Goal: Task Accomplishment & Management: Manage account settings

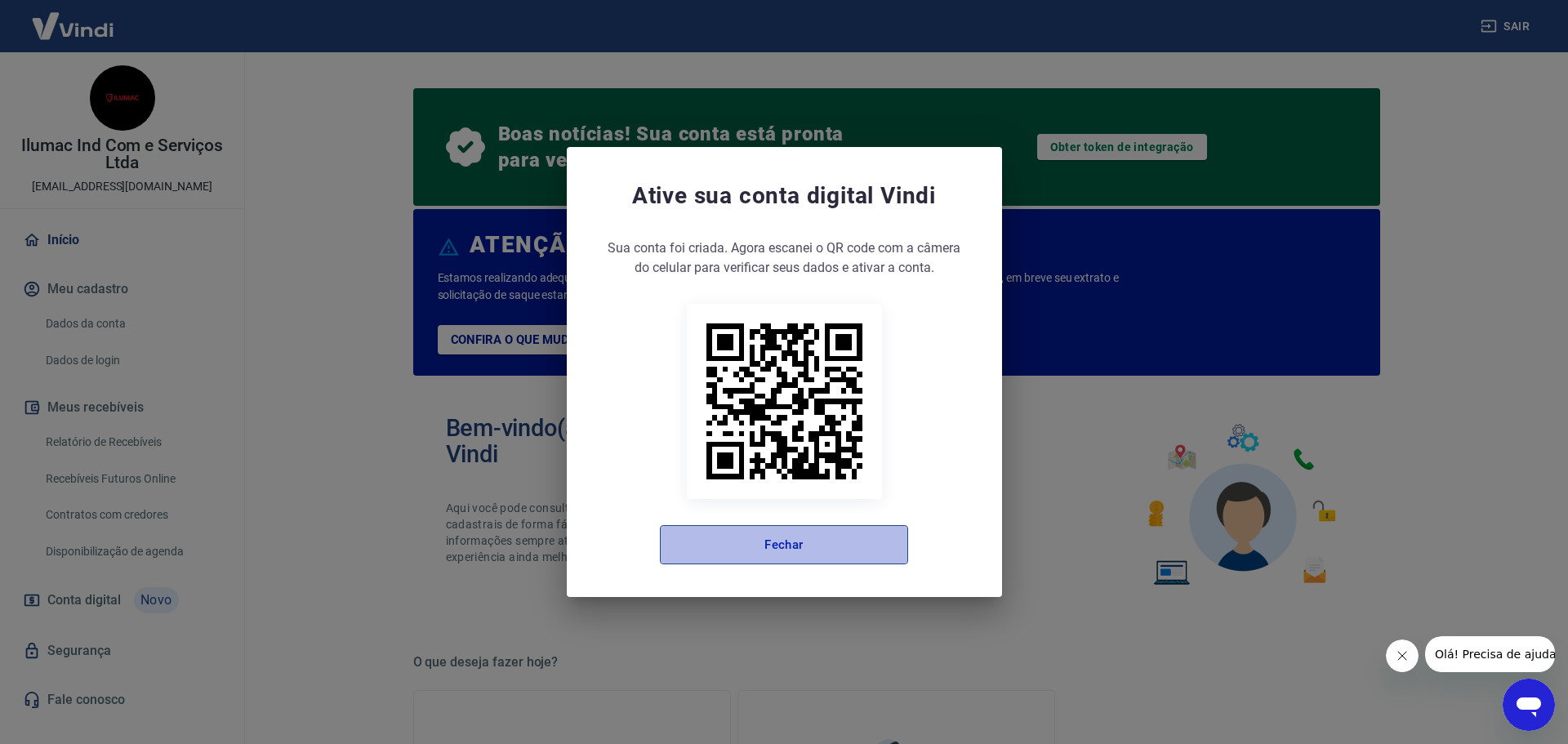
click at [815, 548] on button "Fechar" at bounding box center [784, 544] width 249 height 39
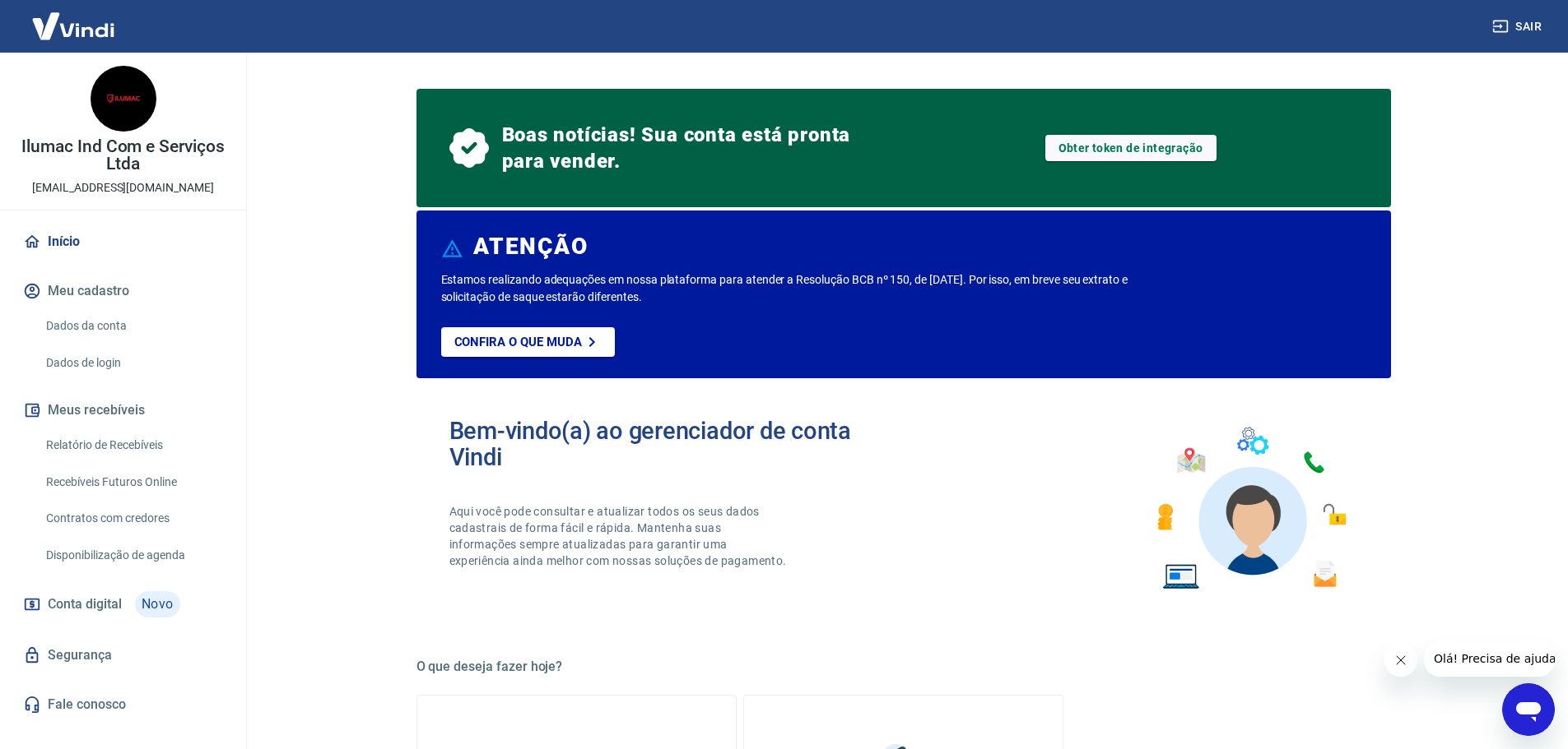
click at [155, 439] on link "Relatório de Recebíveis" at bounding box center [133, 445] width 187 height 34
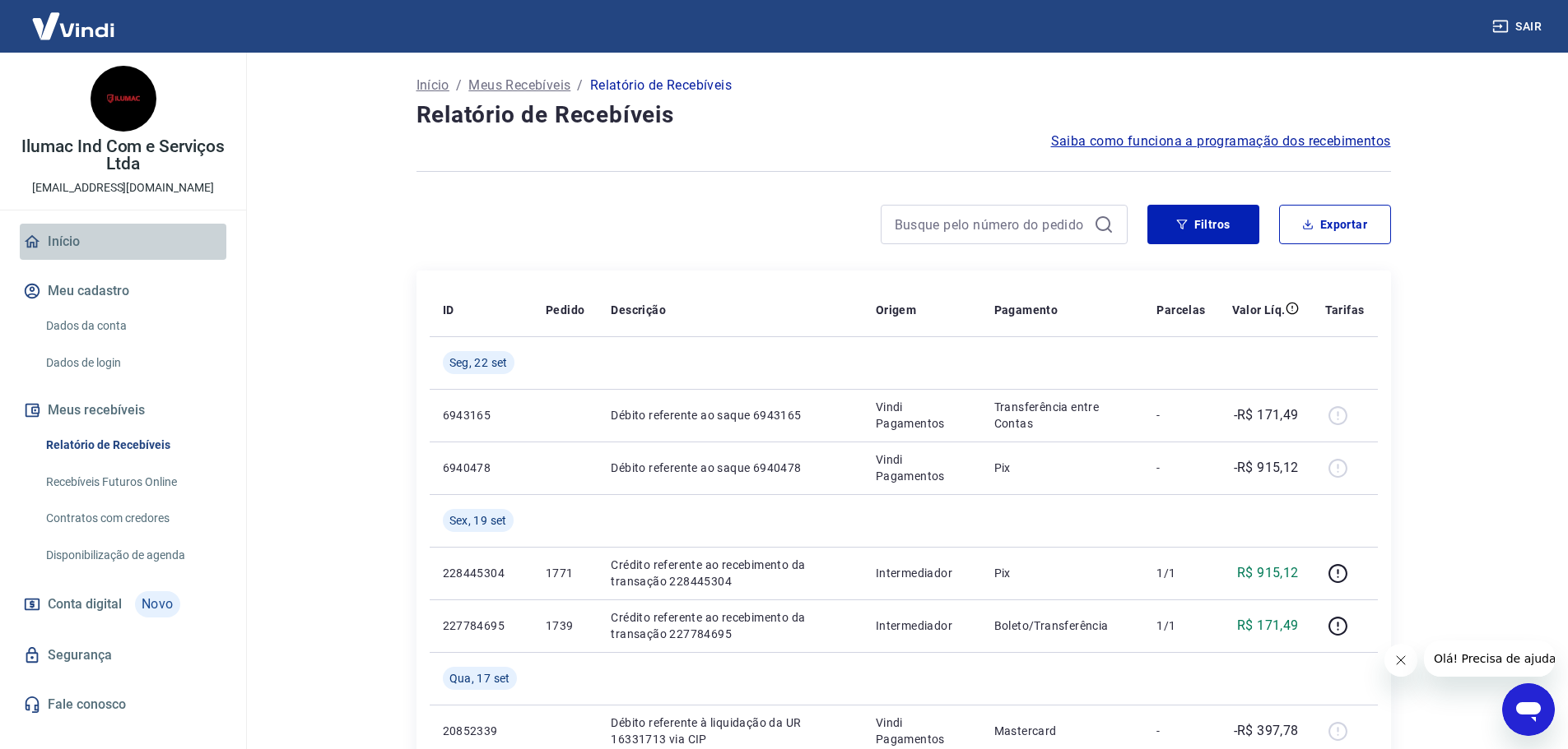
click at [72, 245] on link "Início" at bounding box center [123, 242] width 206 height 37
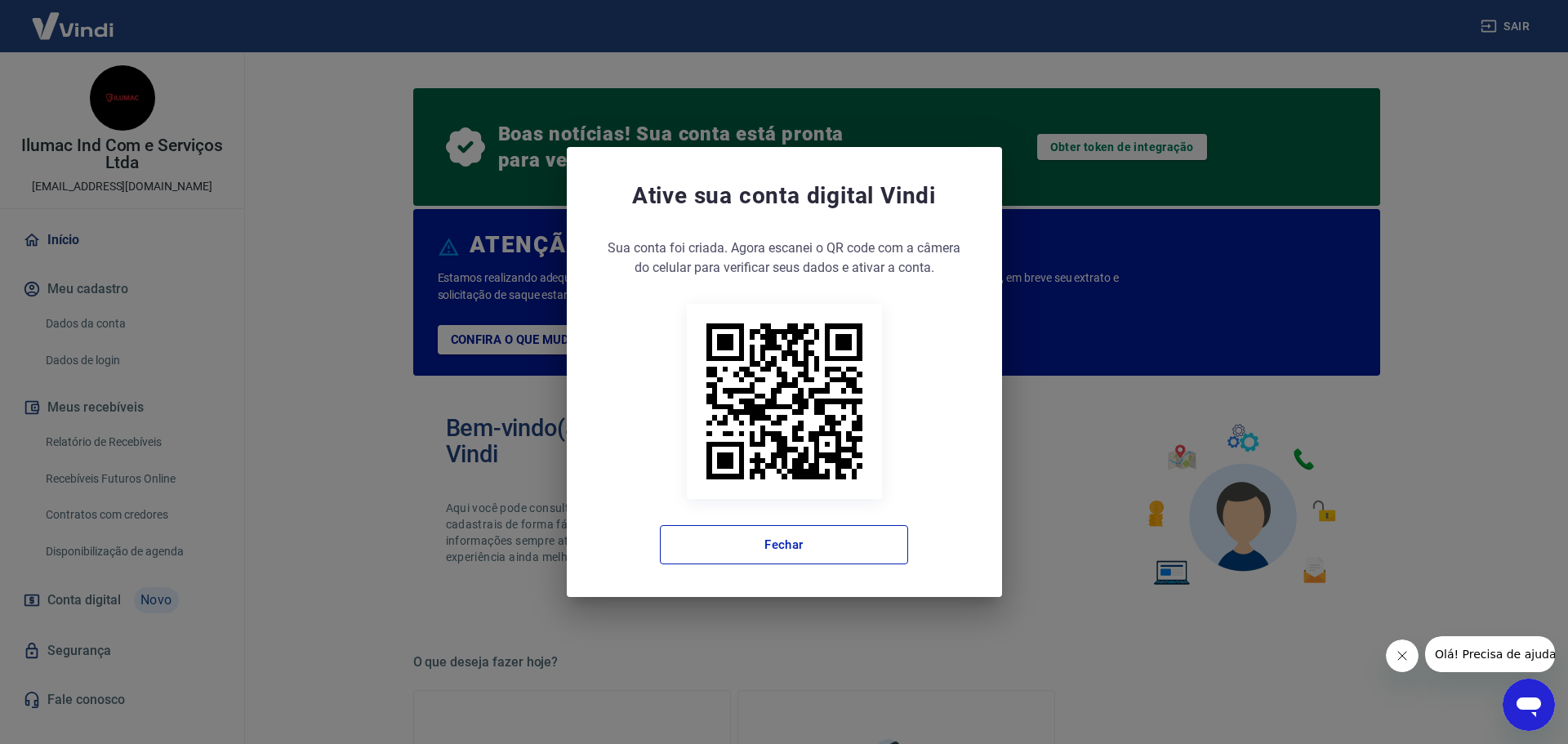
click at [119, 440] on div "Ative sua conta digital [PERSON_NAME] conta foi criada. Agora clique no botão a…" at bounding box center [784, 372] width 1568 height 744
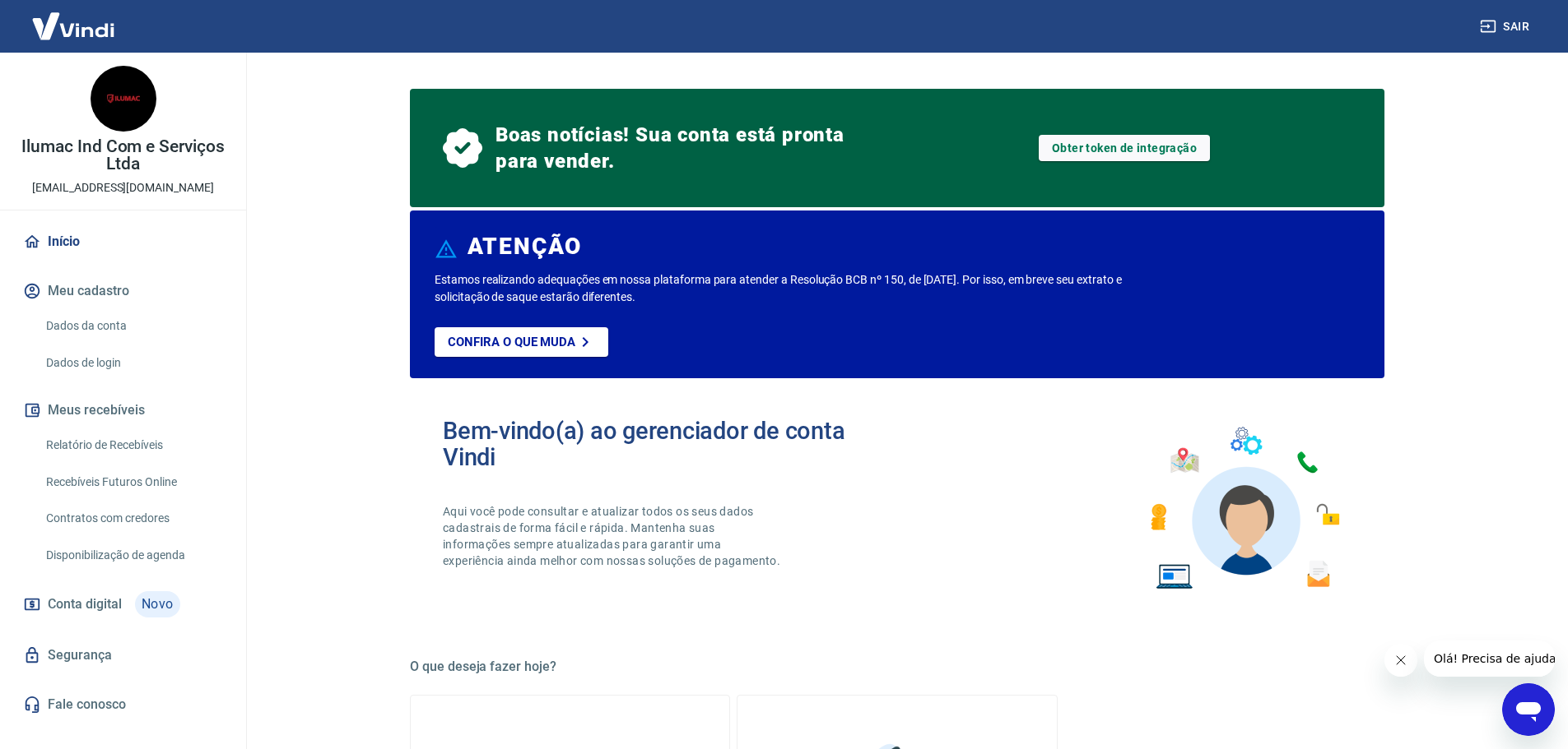
click at [110, 408] on button "Meus recebíveis" at bounding box center [123, 411] width 206 height 37
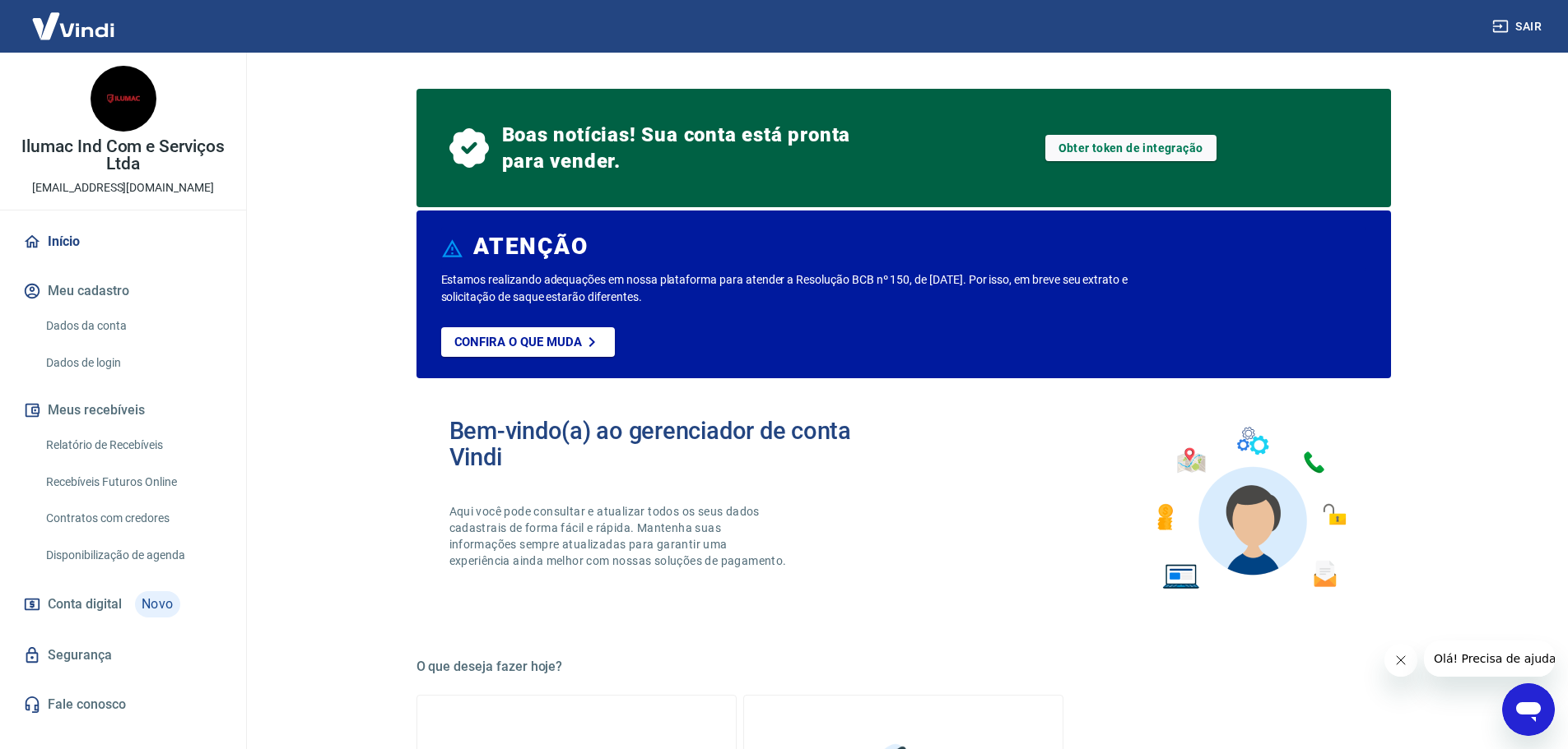
click at [108, 441] on link "Relatório de Recebíveis" at bounding box center [133, 445] width 187 height 34
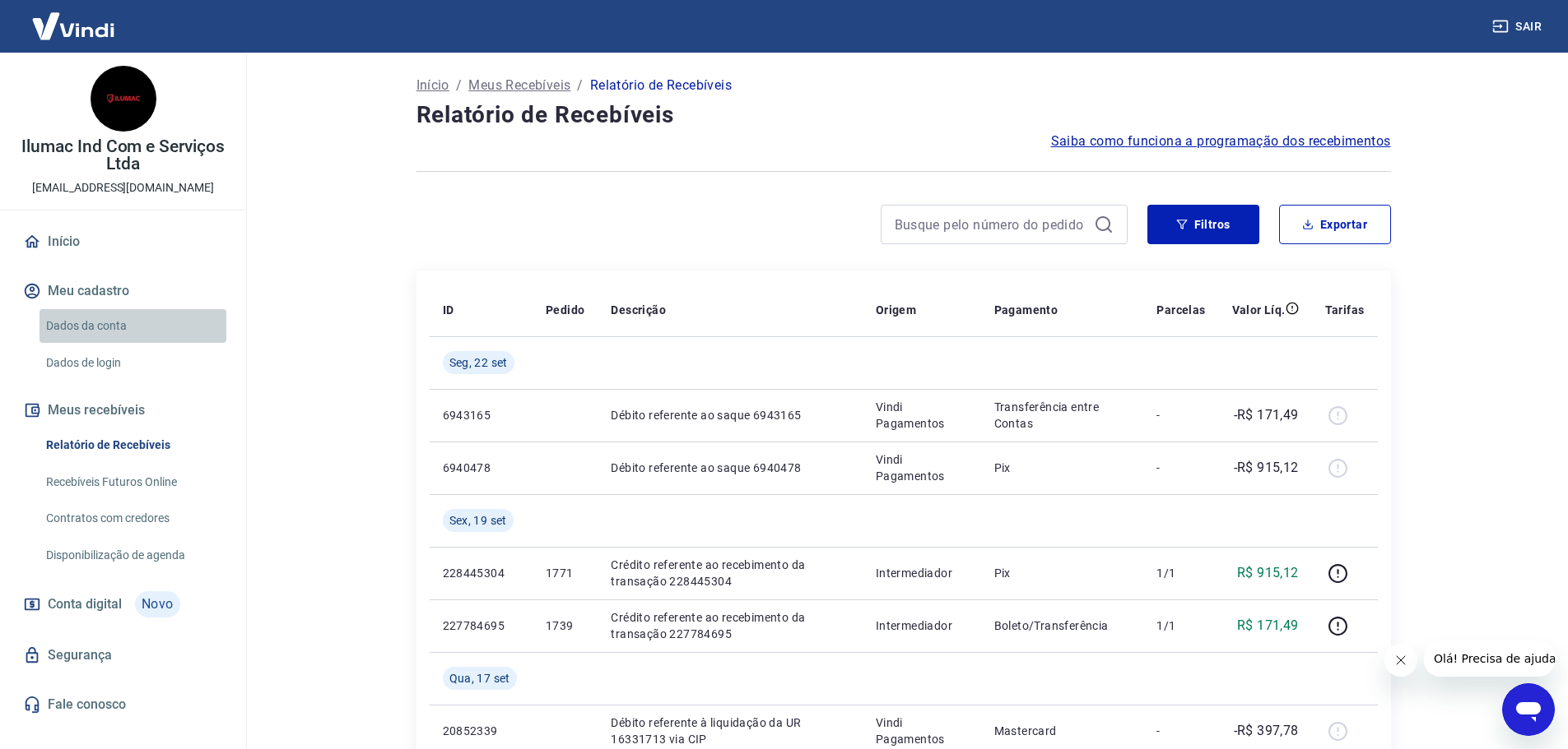
click at [98, 324] on link "Dados da conta" at bounding box center [133, 325] width 187 height 34
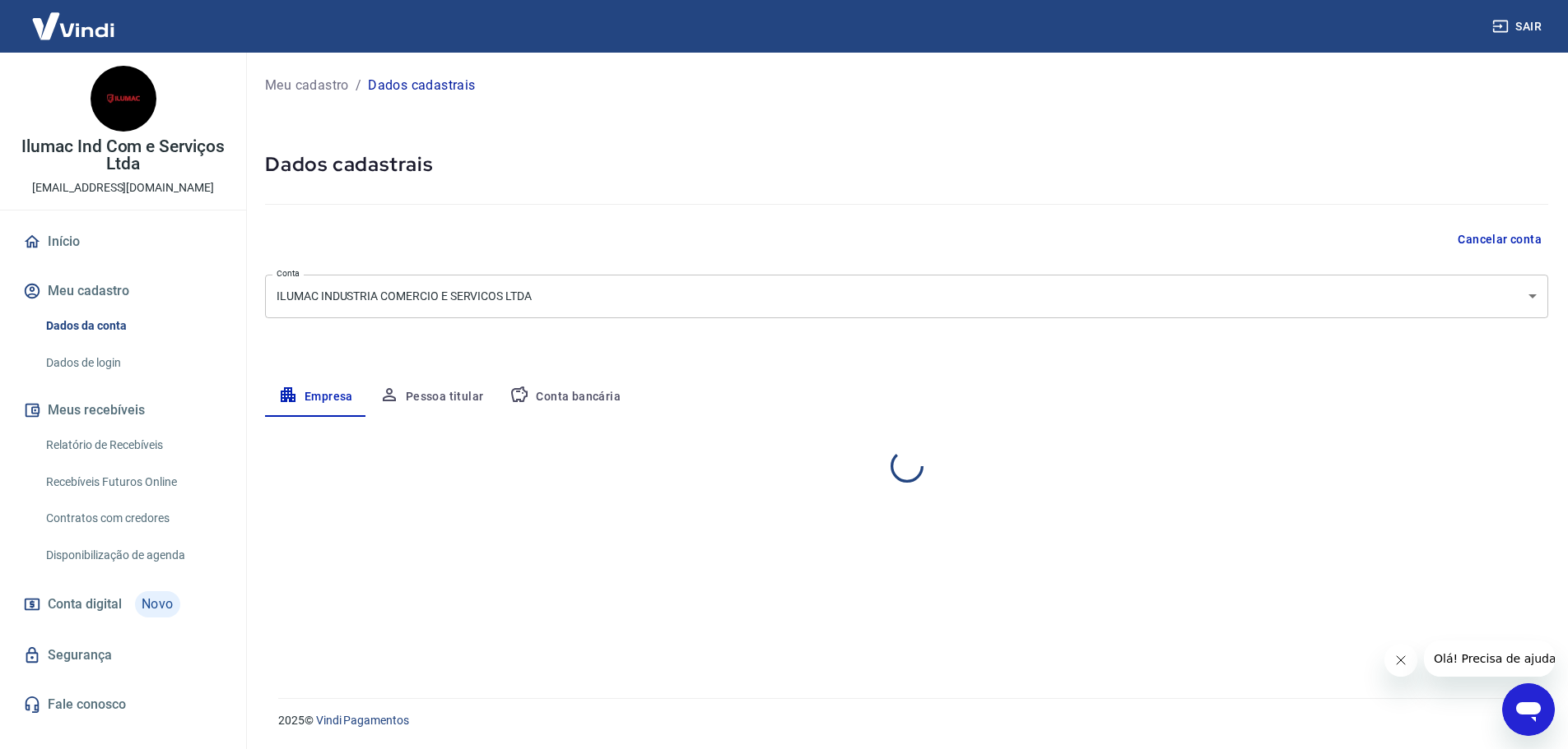
select select "SP"
select select "business"
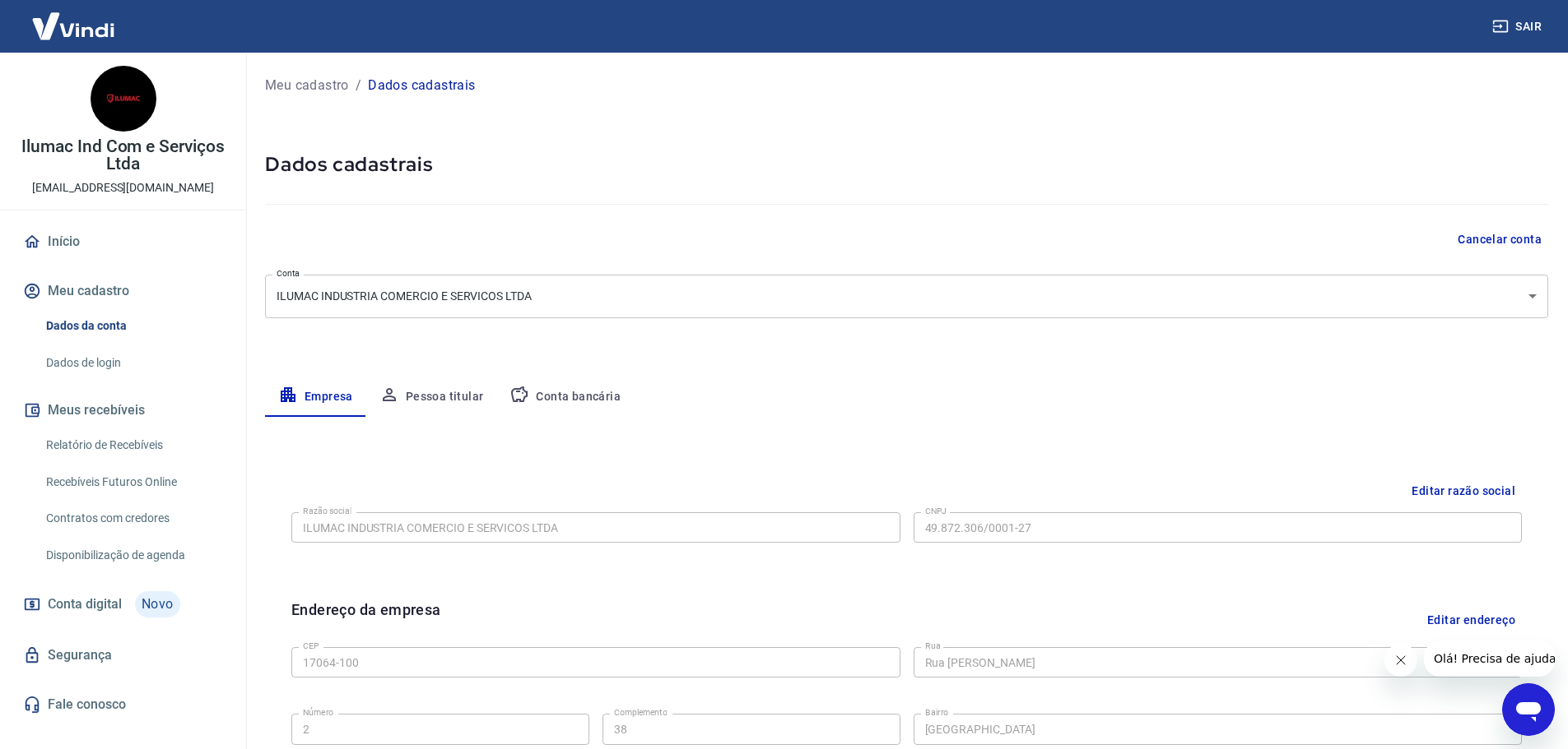
click at [65, 240] on link "Início" at bounding box center [123, 242] width 206 height 37
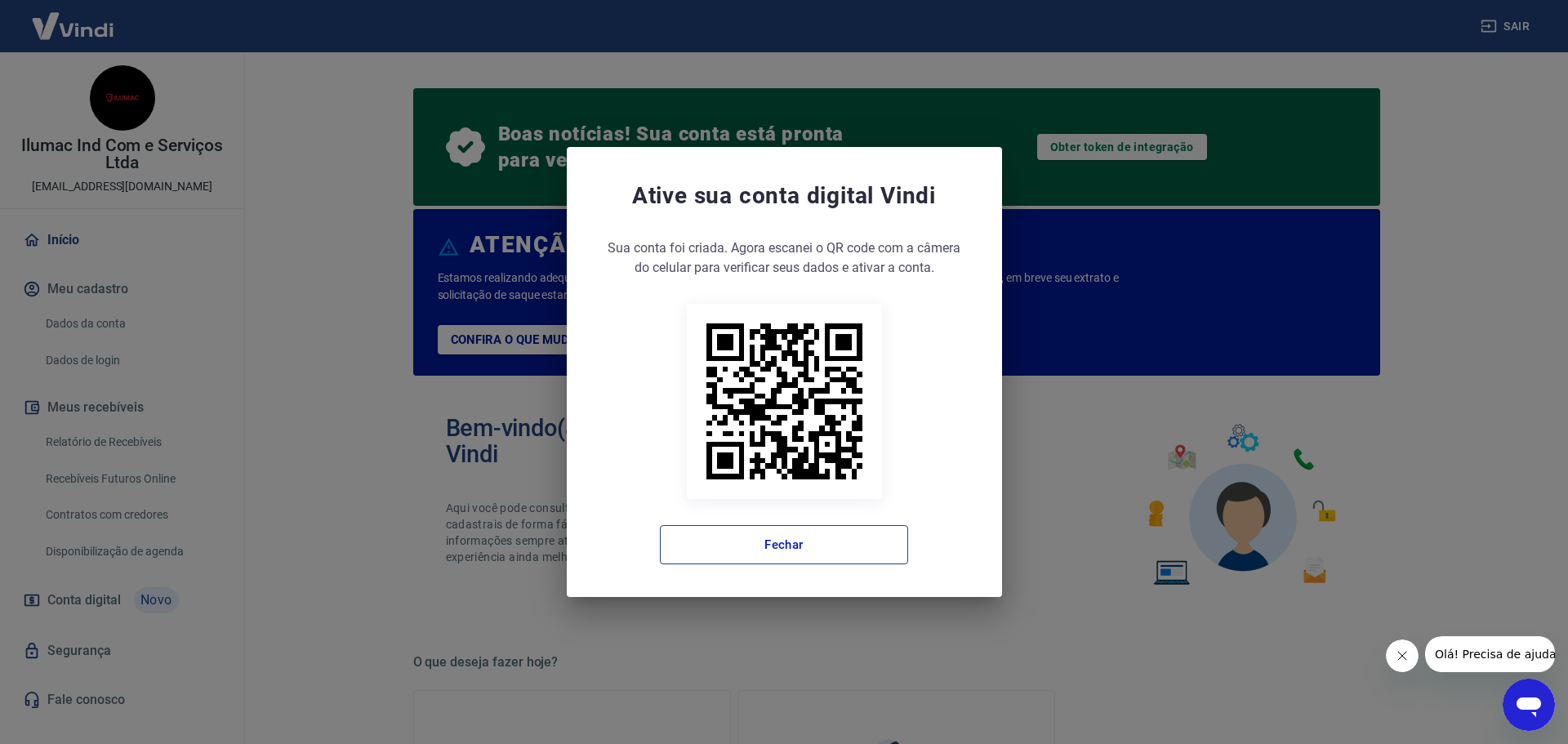
click at [711, 533] on button "Fechar" at bounding box center [784, 544] width 249 height 39
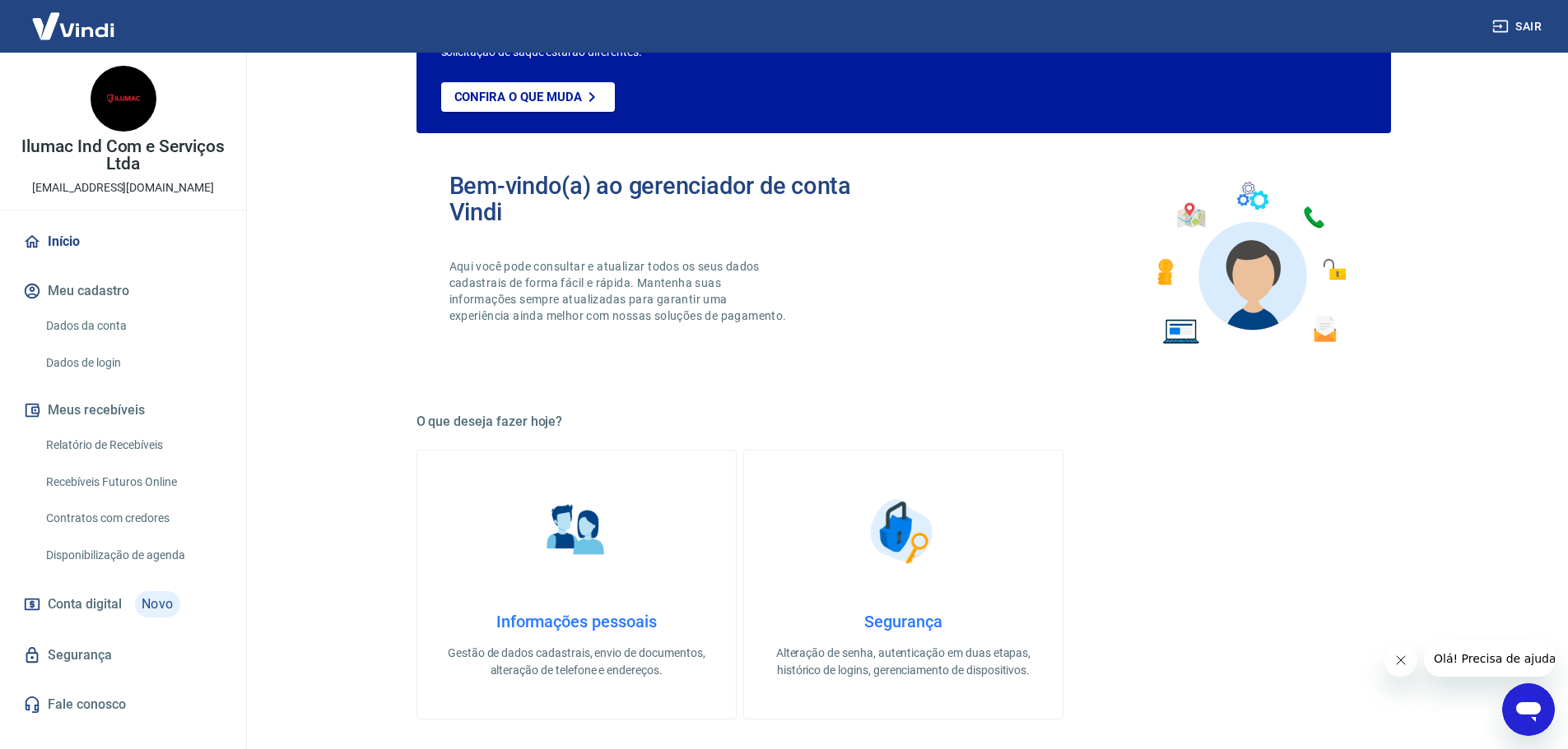
scroll to position [246, 0]
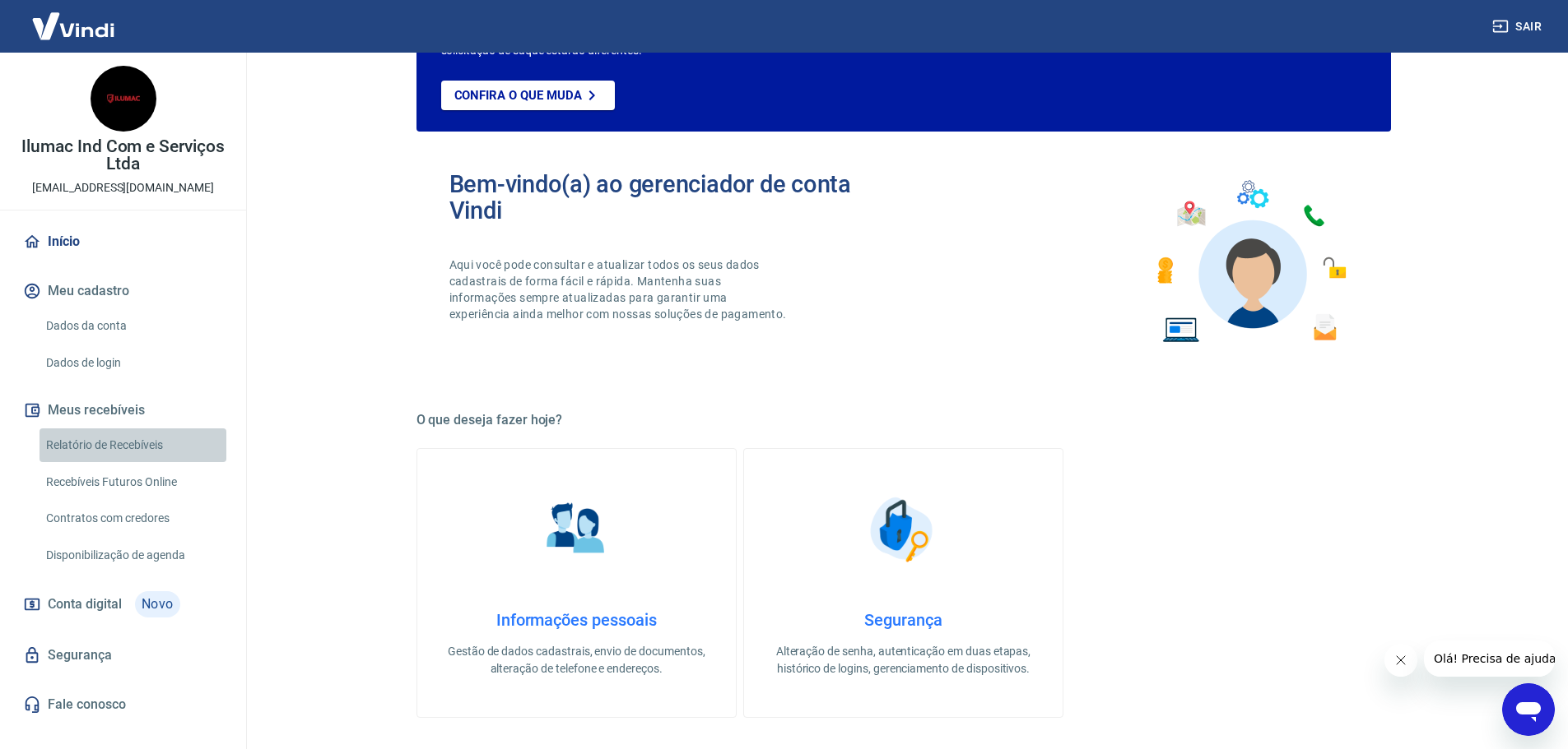
click at [136, 437] on link "Relatório de Recebíveis" at bounding box center [133, 445] width 187 height 34
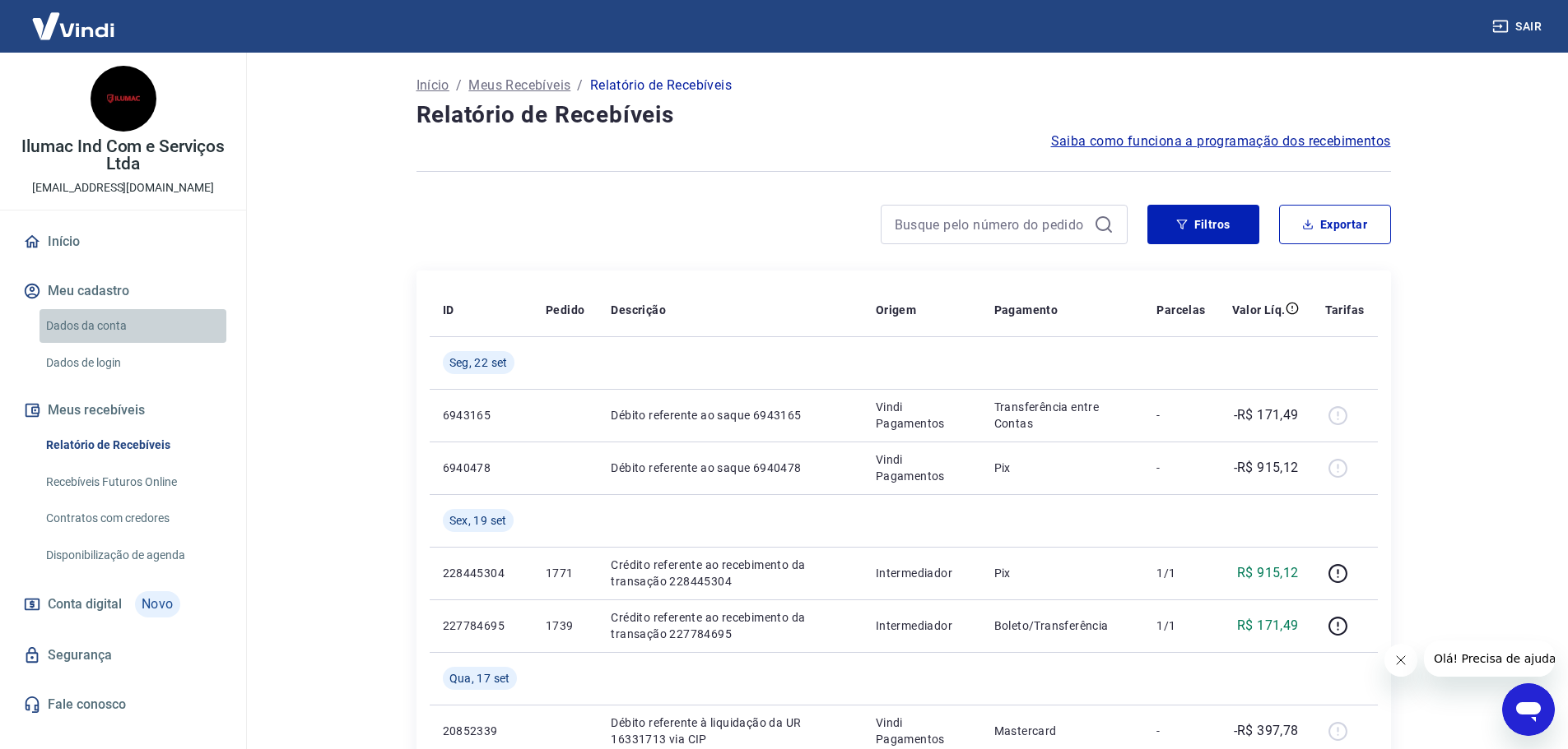
click at [100, 325] on link "Dados da conta" at bounding box center [133, 325] width 187 height 34
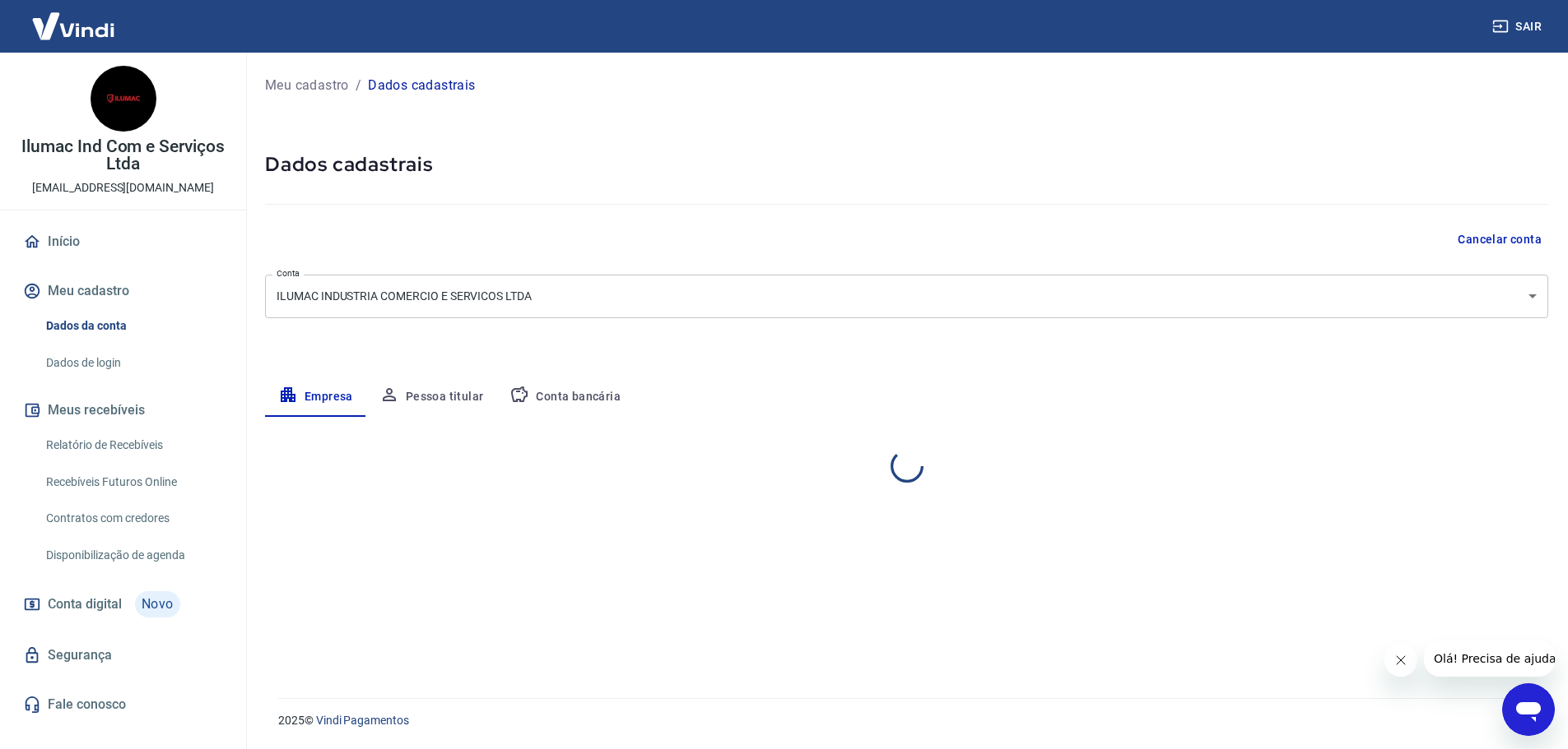
select select "SP"
select select "business"
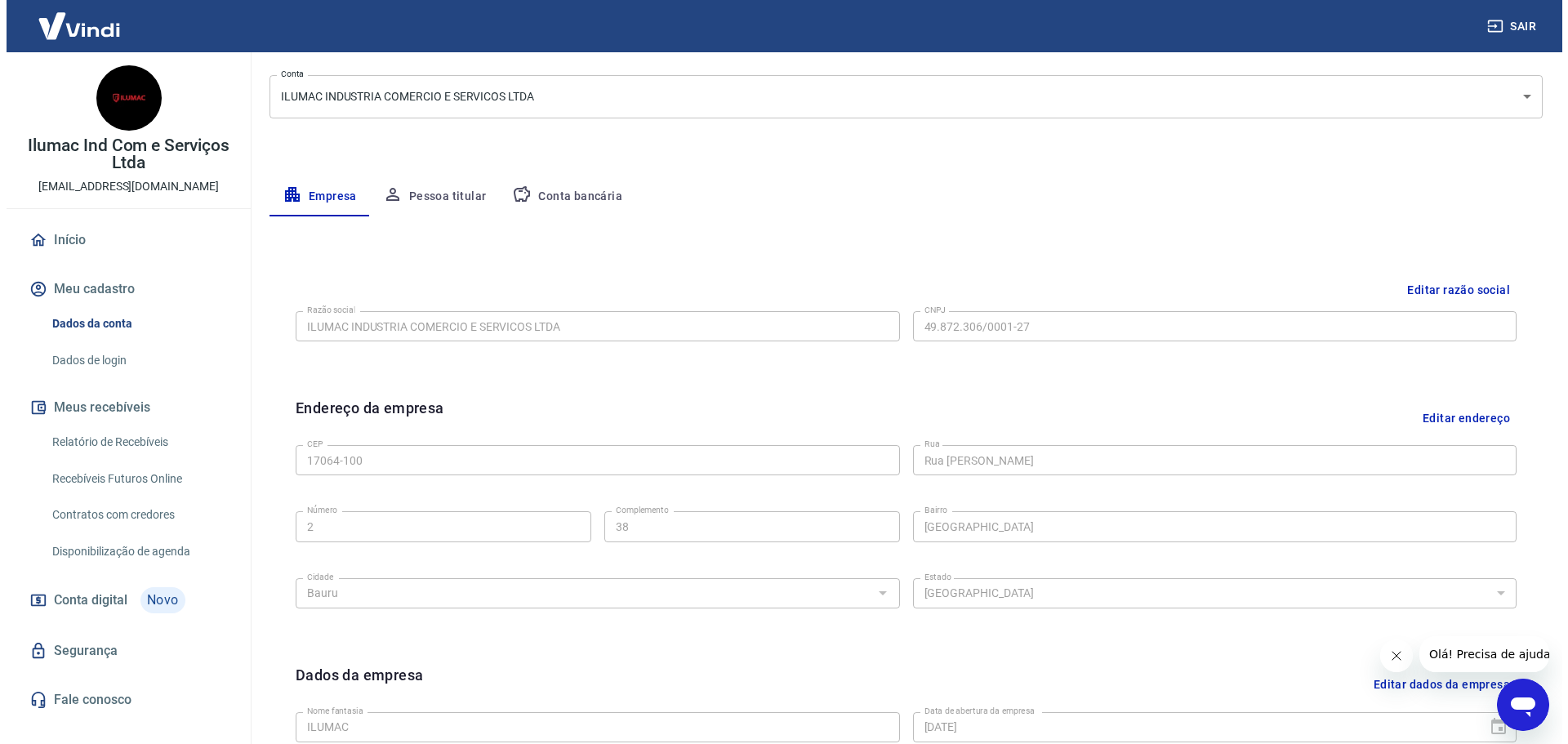
scroll to position [245, 0]
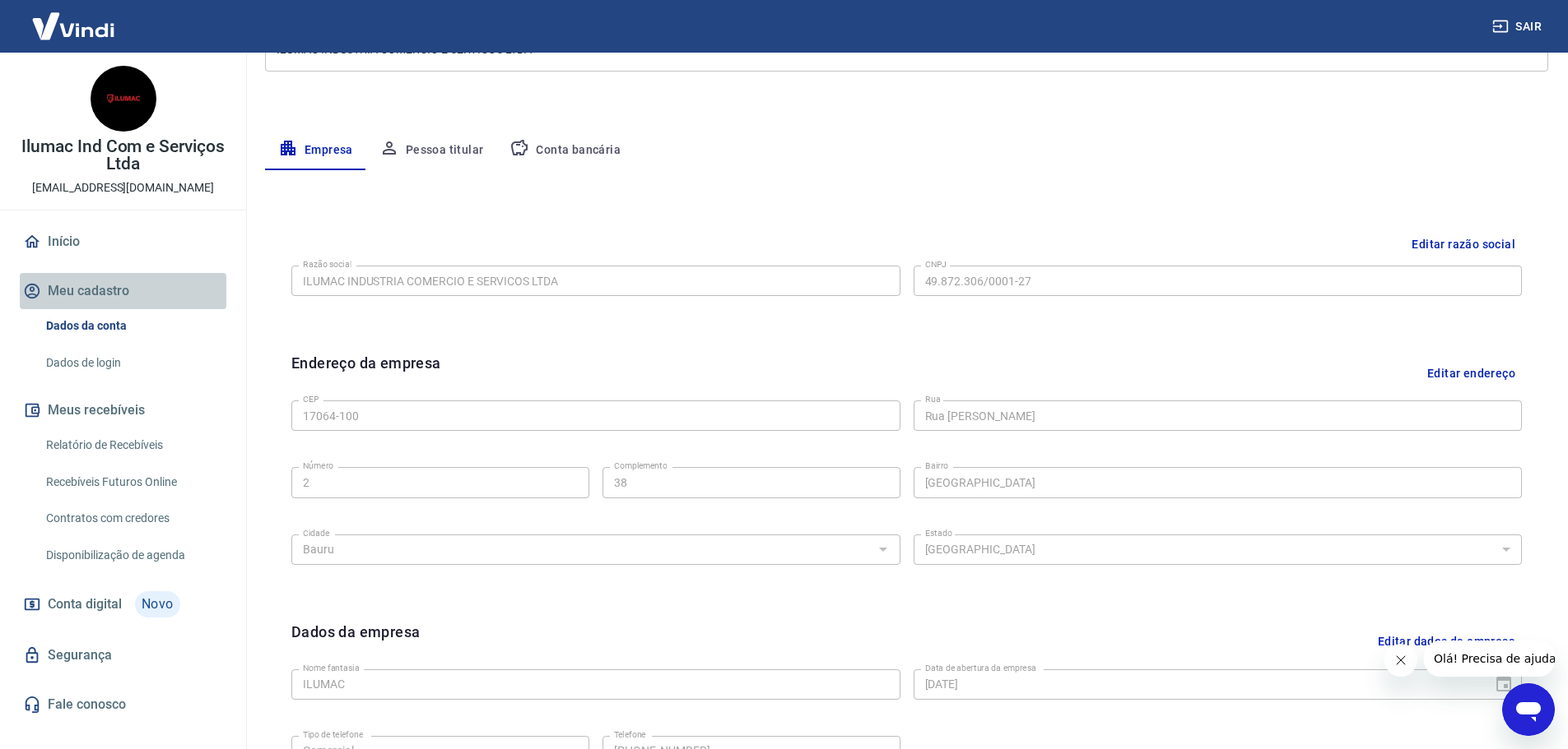
click at [88, 286] on button "Meu cadastro" at bounding box center [123, 292] width 206 height 37
click at [105, 277] on button "Meu cadastro" at bounding box center [123, 292] width 206 height 37
click at [67, 234] on link "Início" at bounding box center [123, 242] width 206 height 37
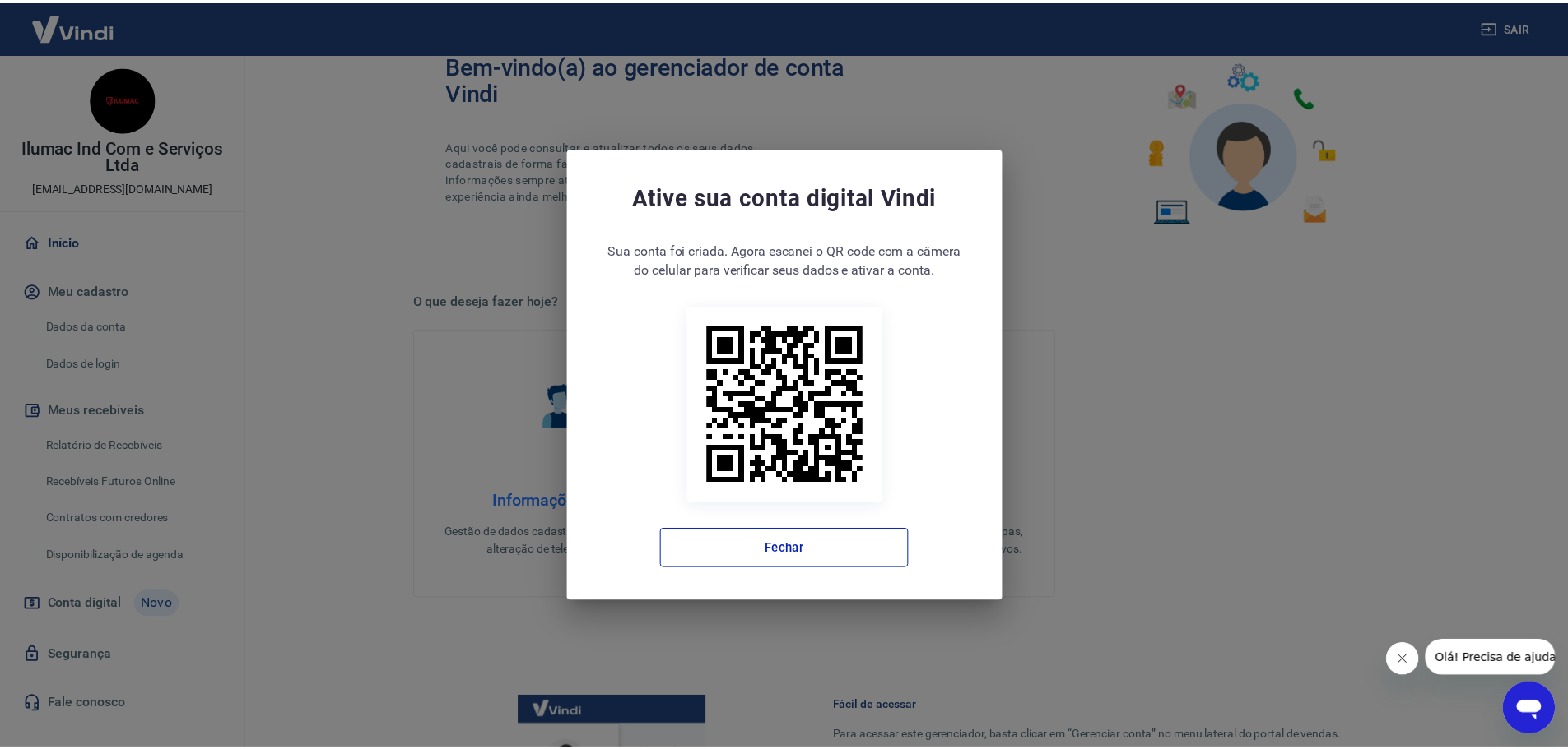
scroll to position [369, 0]
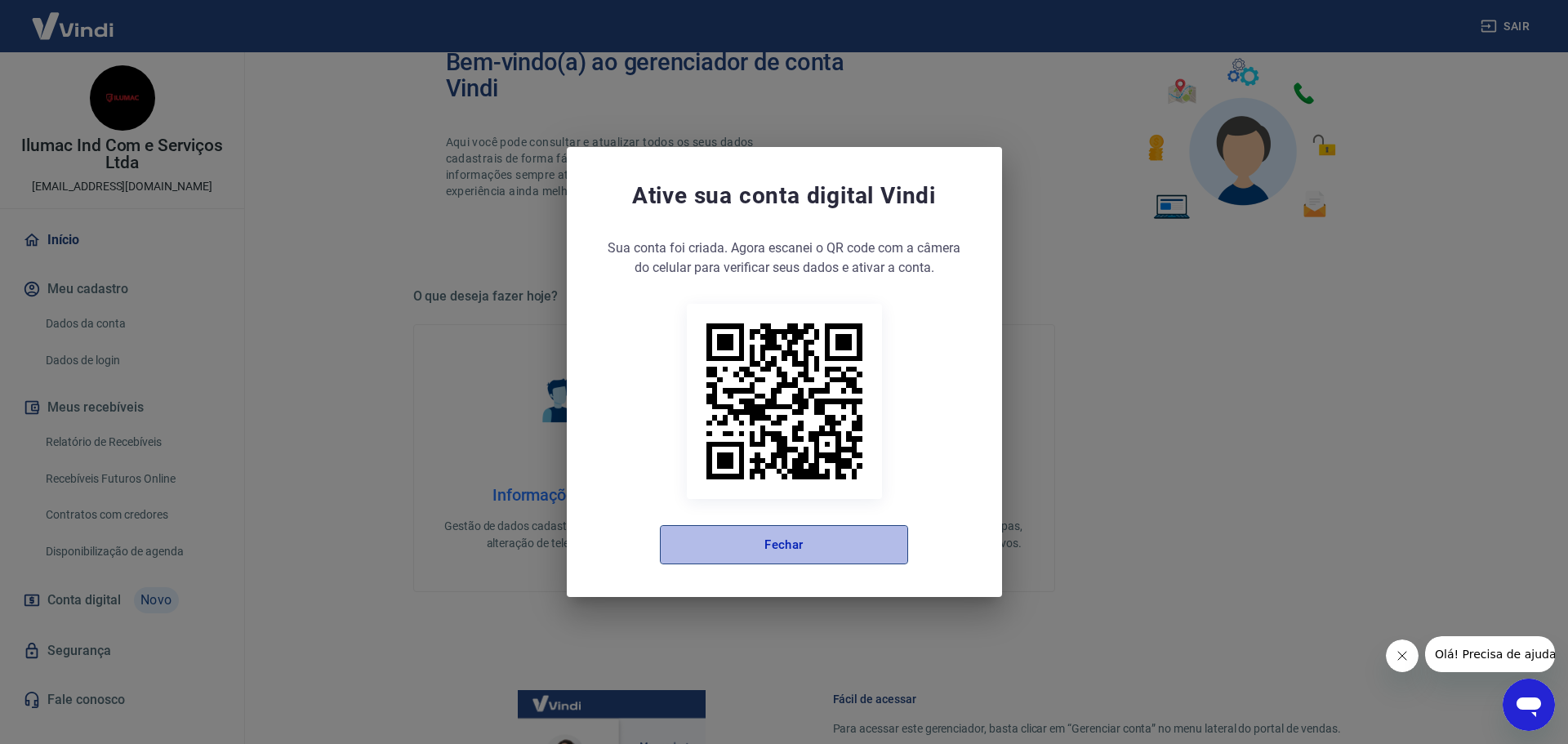
click at [808, 544] on button "Fechar" at bounding box center [784, 544] width 249 height 39
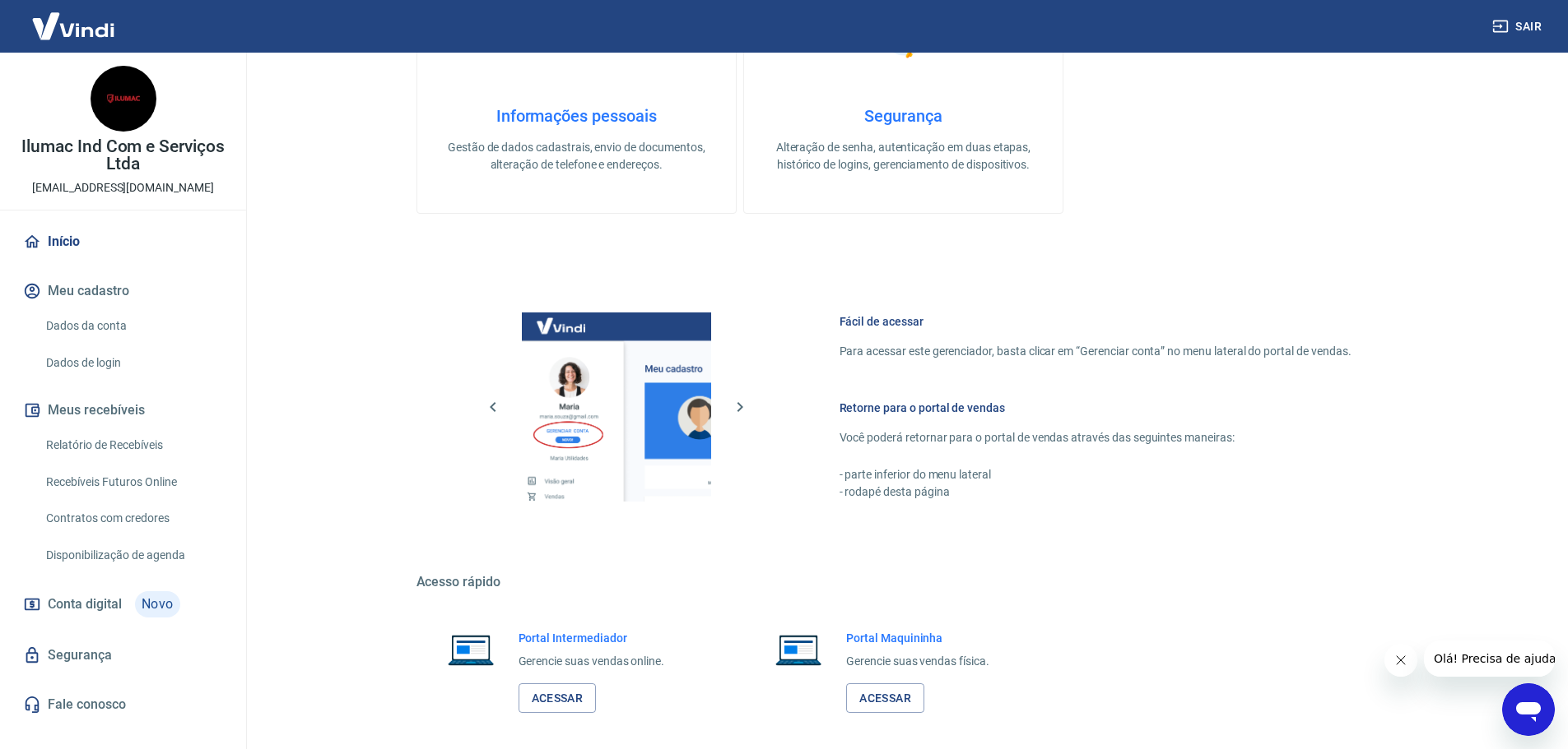
scroll to position [780, 0]
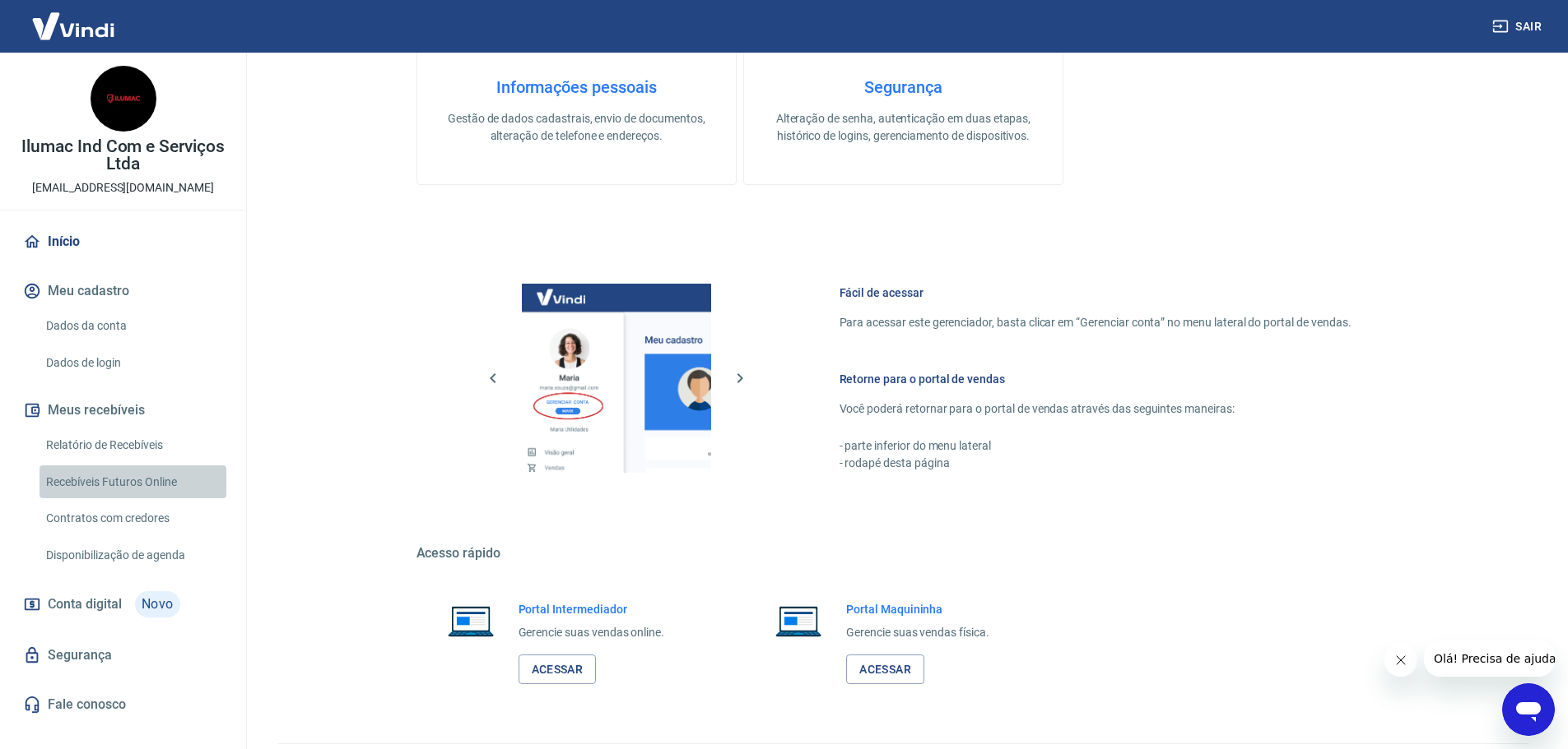
click at [146, 478] on link "Recebíveis Futuros Online" at bounding box center [133, 482] width 187 height 34
